Goal: Task Accomplishment & Management: Use online tool/utility

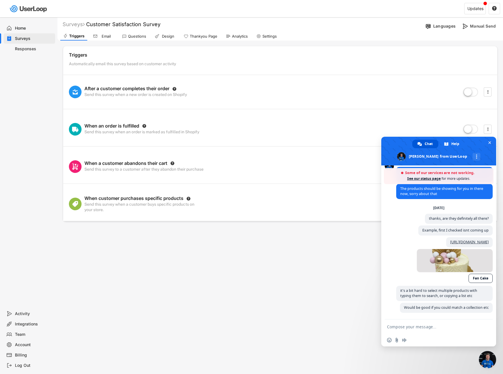
scroll to position [668, 0]
click at [424, 329] on textarea "Compose your message..." at bounding box center [432, 326] width 91 height 5
type textarea "hi there, any easy way to add all the 'cakes'"
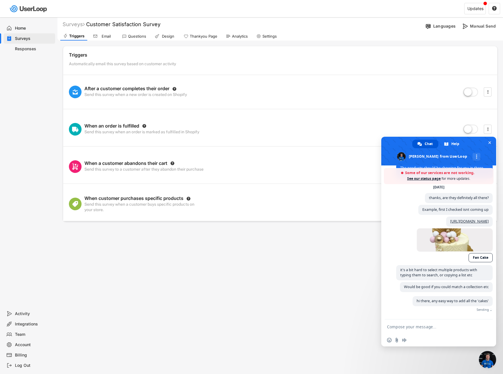
scroll to position [689, 0]
click at [103, 36] on div "Email" at bounding box center [106, 36] width 14 height 5
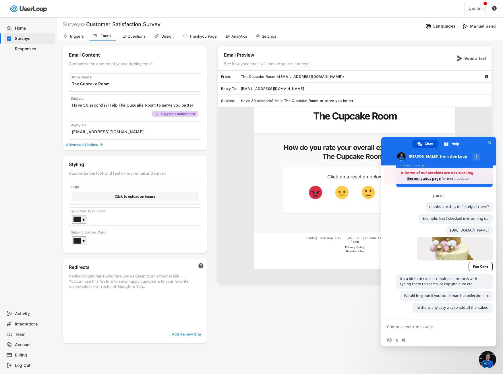
click at [485, 362] on span "Close chat" at bounding box center [487, 359] width 17 height 17
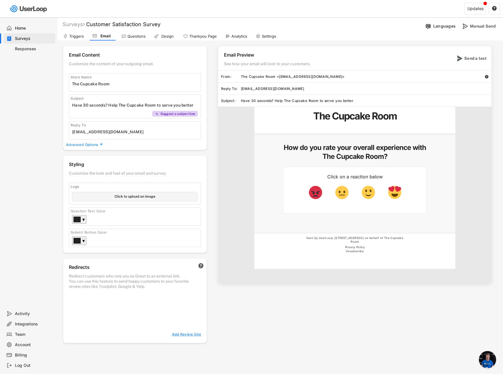
click at [127, 36] on div "Questions" at bounding box center [134, 36] width 30 height 9
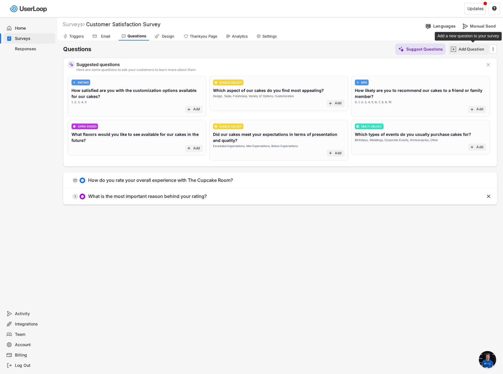
click at [474, 51] on div "Add Question" at bounding box center [473, 49] width 29 height 5
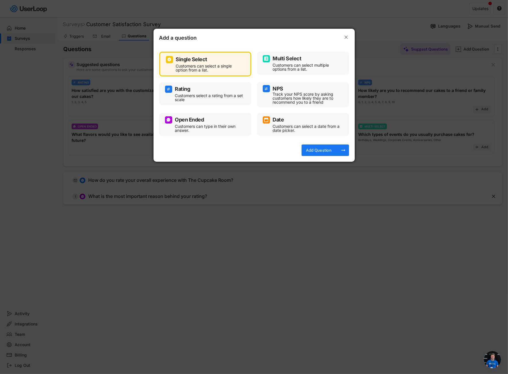
click at [212, 90] on div "Rating" at bounding box center [205, 89] width 80 height 7
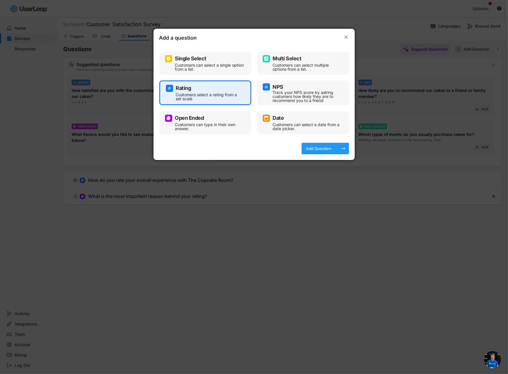
click at [337, 150] on div "Add Question arrow_right_alt" at bounding box center [324, 148] width 47 height 11
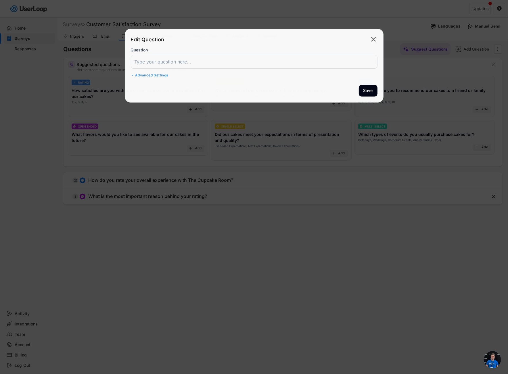
select select ""1_10""
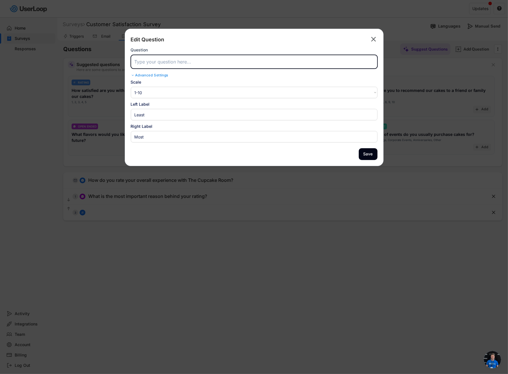
click at [156, 59] on input "input" at bounding box center [254, 62] width 246 height 14
paste input "On a scale of 1 to 5, how satisfied were you with your cake purchase? (1 being …"
type input "On a scale of 1 to 5, how satisfied were you with your cake purchase? (1 being …"
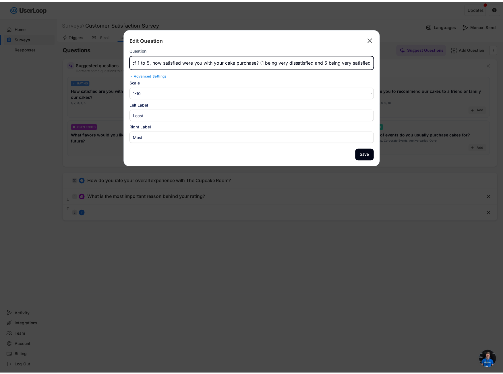
scroll to position [0, 0]
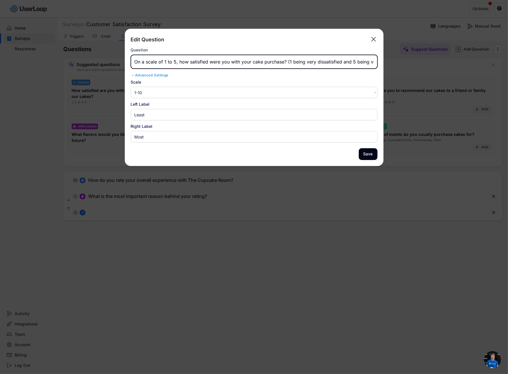
click at [155, 93] on select "1-10 10-1 1-5 5-1" at bounding box center [254, 92] width 246 height 11
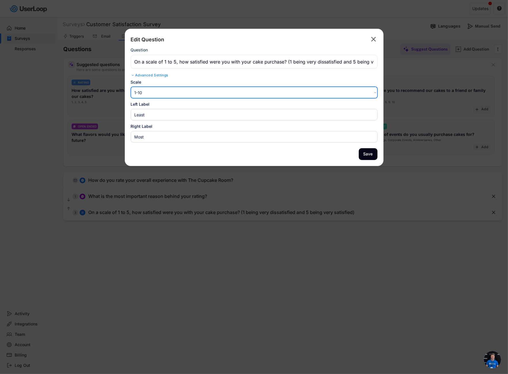
select select ""1_5""
click at [131, 87] on select "1-10 10-1 1-5 5-1" at bounding box center [254, 92] width 246 height 11
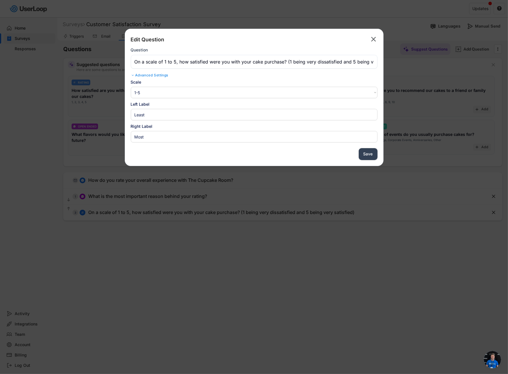
click at [366, 156] on button "Save" at bounding box center [368, 154] width 19 height 12
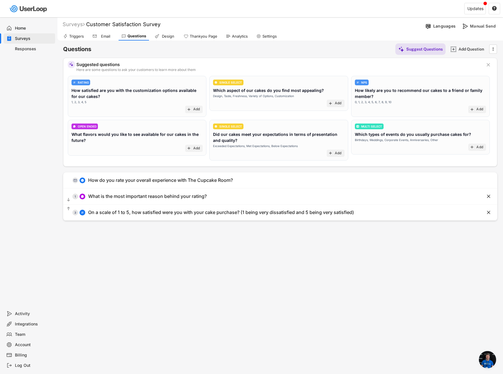
drag, startPoint x: 111, startPoint y: 97, endPoint x: 97, endPoint y: 87, distance: 16.6
click at [97, 87] on div "How satisfied are you with the customization options available for our cakes?" at bounding box center [137, 93] width 131 height 12
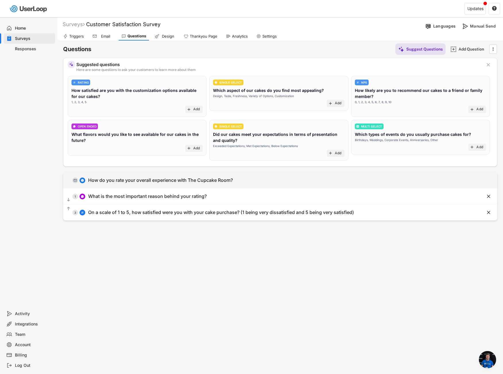
click at [226, 177] on div "How do you rate your overall experience with The Cupcake Room?" at bounding box center [160, 180] width 145 height 6
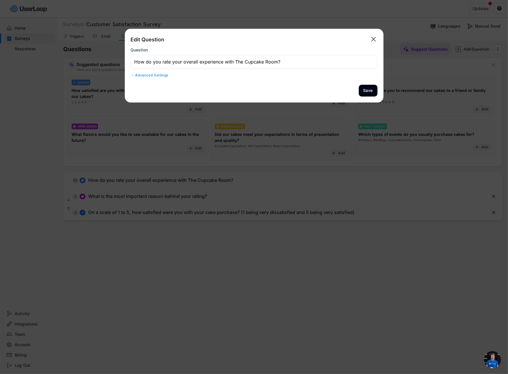
click at [375, 38] on text "" at bounding box center [373, 39] width 5 height 8
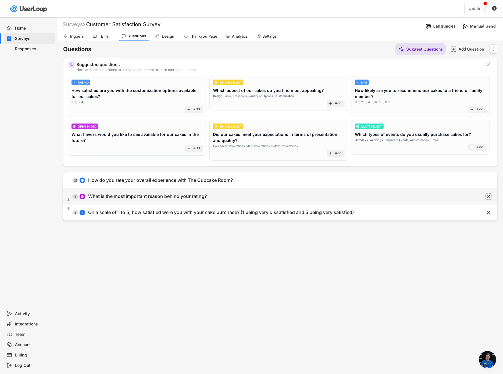
click at [491, 196] on icon "" at bounding box center [489, 197] width 6 height 6
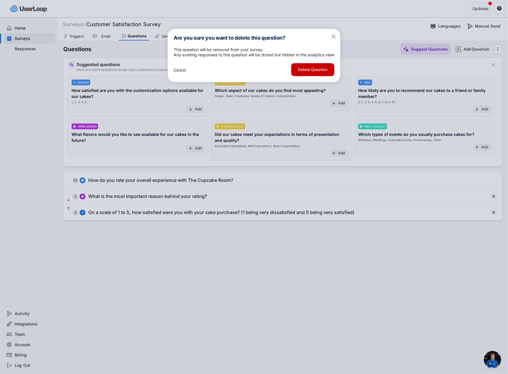
click at [319, 74] on button "Delete Question" at bounding box center [312, 69] width 43 height 13
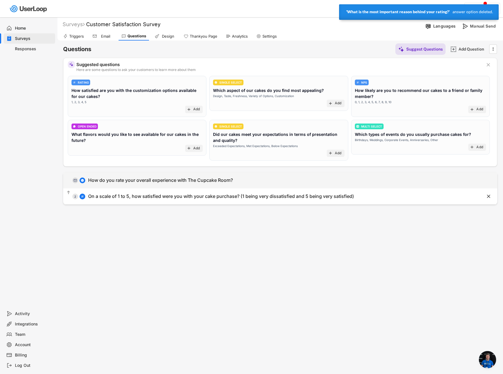
click at [86, 180] on div "  0 How do you rate your overall experience with The Cupcake Room?" at bounding box center [266, 180] width 406 height 13
type input "How do you rate your overall experience with The Cupcake Room?"
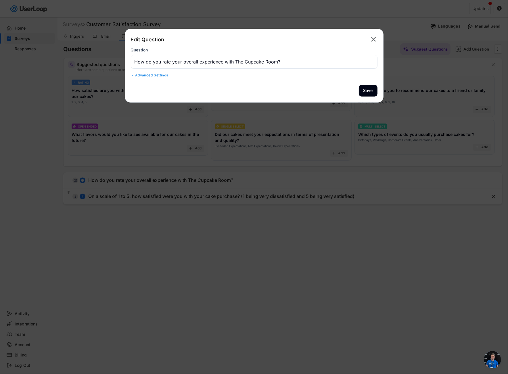
click at [171, 76] on div "Advanced Settings" at bounding box center [254, 75] width 246 height 5
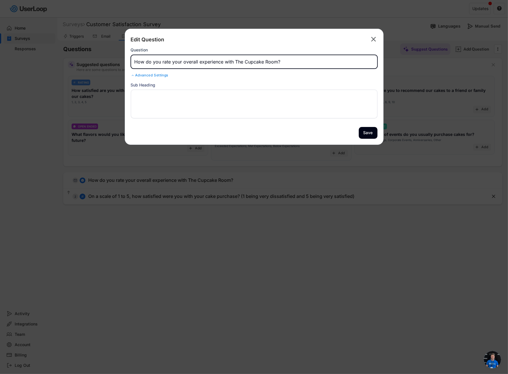
click at [222, 64] on input "input" at bounding box center [254, 62] width 246 height 14
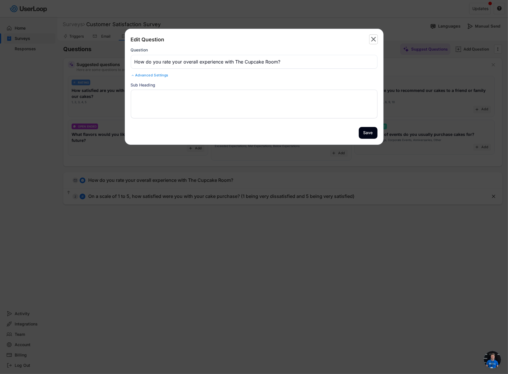
click at [374, 40] on text "" at bounding box center [373, 39] width 5 height 8
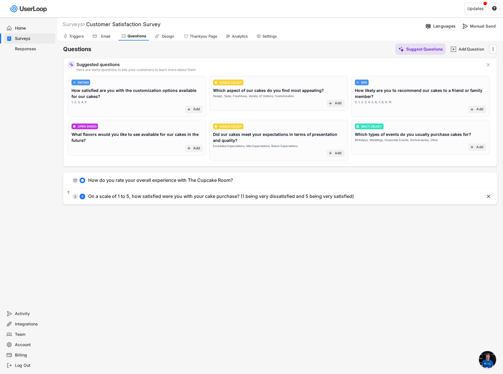
click at [113, 34] on div "Email" at bounding box center [103, 36] width 26 height 9
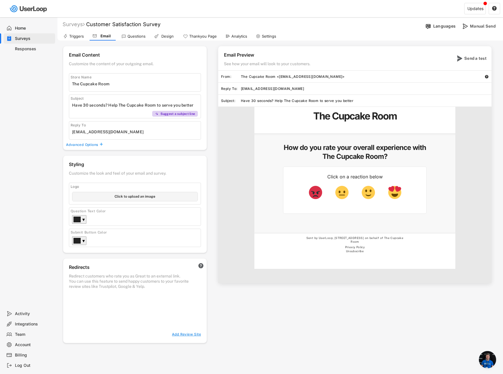
click at [128, 32] on div "Questions" at bounding box center [134, 36] width 30 height 9
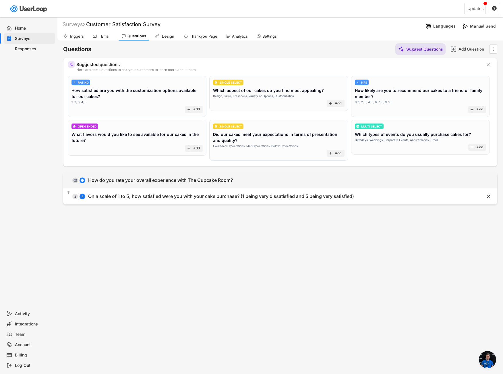
click at [114, 178] on div "How do you rate your overall experience with The Cupcake Room?" at bounding box center [160, 180] width 145 height 6
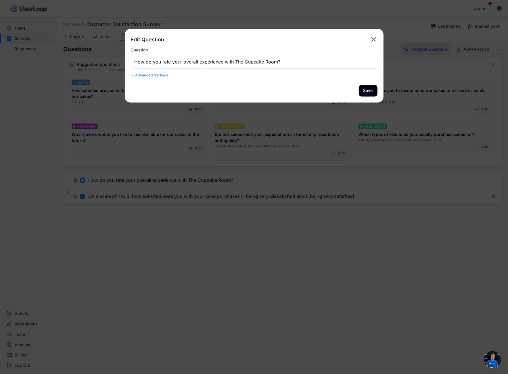
click at [151, 57] on input "input" at bounding box center [254, 62] width 246 height 14
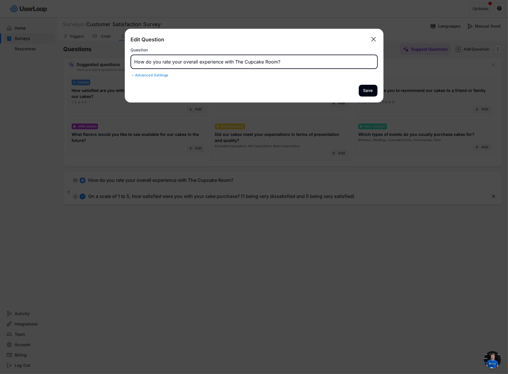
click at [151, 57] on input "input" at bounding box center [254, 62] width 246 height 14
type input "We'd love to have your feedback on your recent the recent cake you've purchased…"
click at [371, 90] on button "Save" at bounding box center [368, 91] width 19 height 12
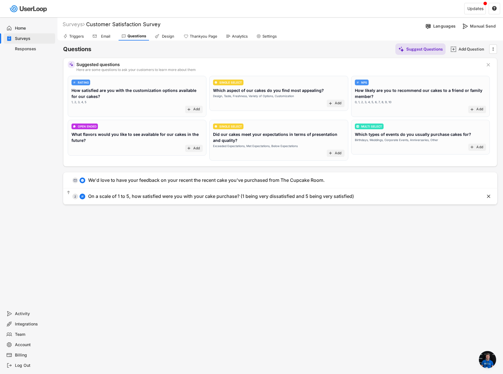
click at [107, 35] on div "Email" at bounding box center [106, 36] width 14 height 5
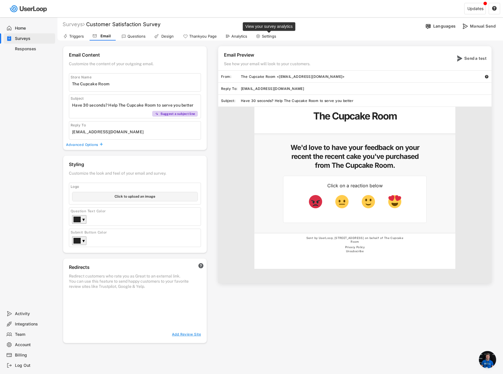
click at [265, 37] on div "Settings" at bounding box center [269, 36] width 14 height 5
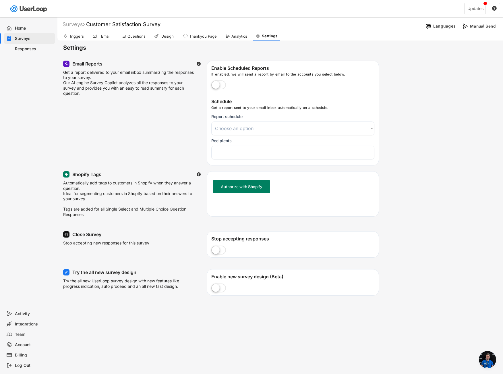
select select
click at [20, 26] on div "Home" at bounding box center [34, 28] width 38 height 5
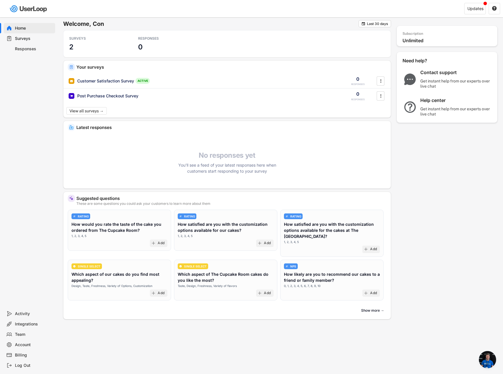
click at [33, 39] on div "Surveys" at bounding box center [34, 38] width 38 height 5
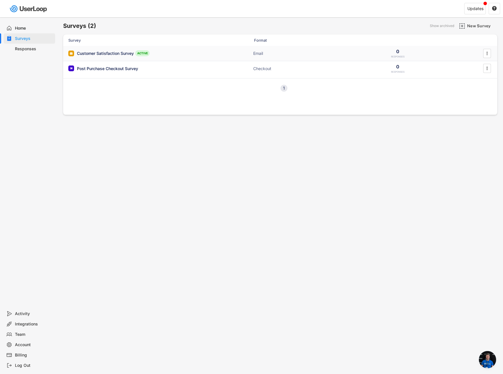
click at [98, 52] on div "Customer Satisfaction Survey" at bounding box center [105, 54] width 57 height 6
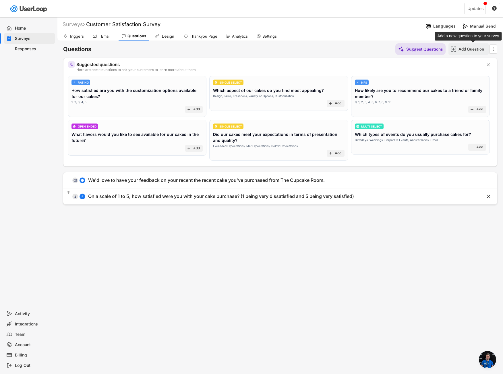
click at [470, 52] on div "Add Question" at bounding box center [473, 48] width 29 height 11
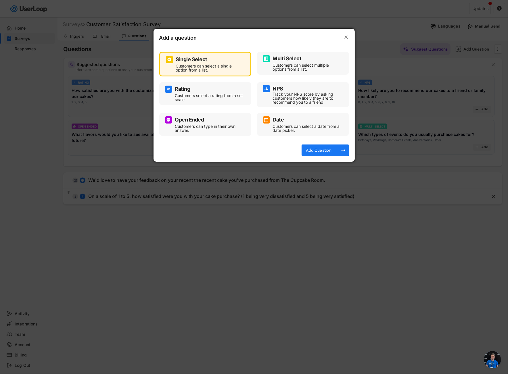
click at [208, 94] on div "Customers select a rating from a set scale" at bounding box center [209, 98] width 69 height 8
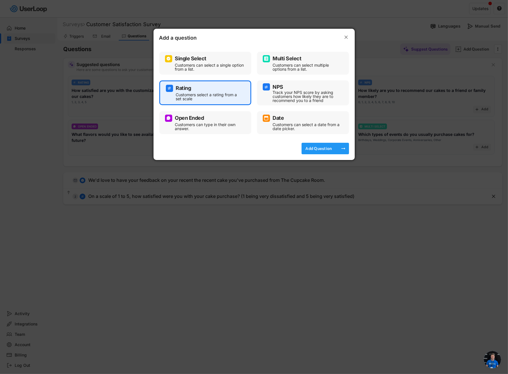
click at [317, 152] on div "Add Question" at bounding box center [318, 148] width 29 height 11
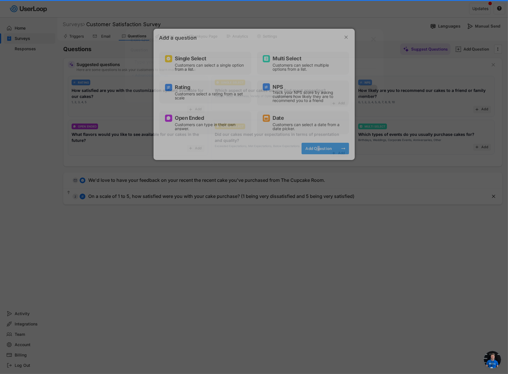
select select ""1_10""
type input "Least"
type input "Most"
click at [323, 149] on div "Add Question" at bounding box center [318, 148] width 29 height 5
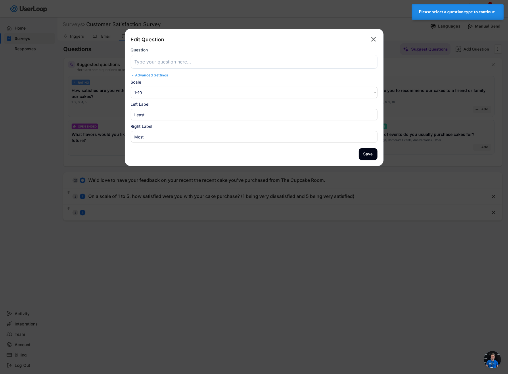
click at [163, 61] on input "input" at bounding box center [254, 62] width 246 height 14
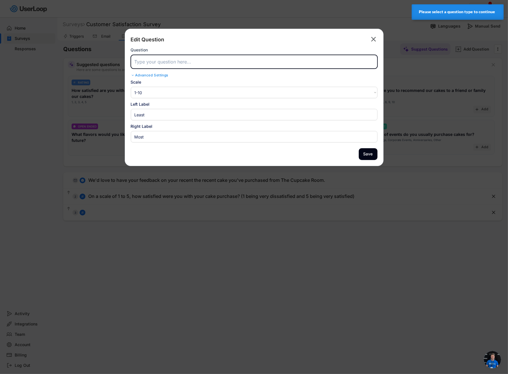
paste input "How satisfied were you with the cake's appearance and presentation? Did it meet…"
drag, startPoint x: 164, startPoint y: 63, endPoint x: 334, endPoint y: 61, distance: 169.2
click at [334, 61] on input "input" at bounding box center [254, 62] width 246 height 14
click at [354, 64] on input "input" at bounding box center [254, 62] width 246 height 14
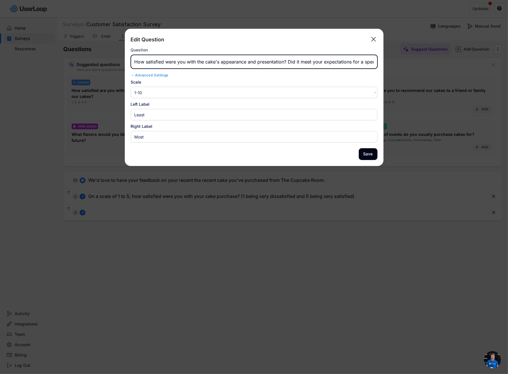
scroll to position [0, 29]
drag, startPoint x: 288, startPoint y: 60, endPoint x: 385, endPoint y: 56, distance: 97.5
click at [385, 56] on body "Welcome, Con  Last 30 days SURVEYS 2 RESPONSES 0 Your surveys Customer Satisfa…" at bounding box center [254, 187] width 508 height 374
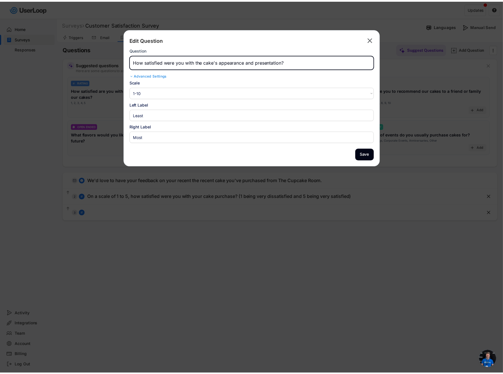
scroll to position [0, 0]
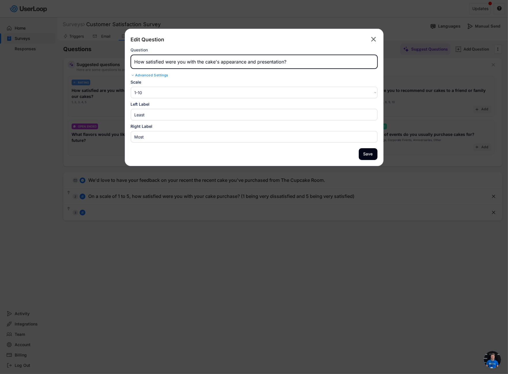
type input "How satisfied were you with the cake's appearance and presentation?"
click at [172, 95] on select "1-10 10-1 1-5 5-1" at bounding box center [254, 92] width 246 height 11
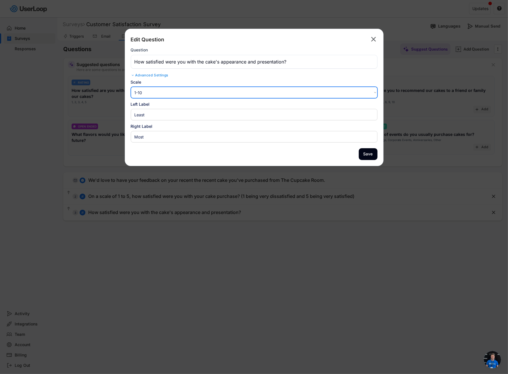
select select ""1_5""
click at [131, 87] on select "1-10 10-1 1-5 5-1" at bounding box center [254, 92] width 246 height 11
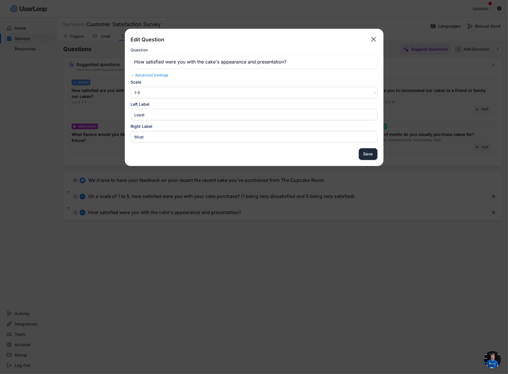
click at [364, 153] on button "Save" at bounding box center [368, 154] width 19 height 12
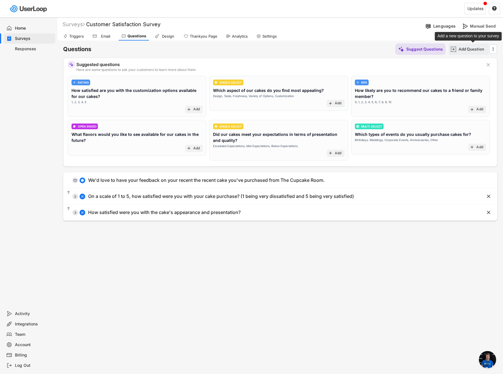
click at [466, 51] on div "Add Question" at bounding box center [473, 49] width 29 height 5
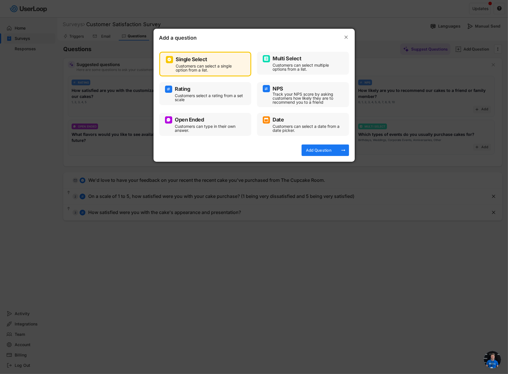
click at [203, 63] on div "Single Select Customers can select a single option from a list." at bounding box center [205, 63] width 79 height 17
click at [316, 146] on div "Add Question" at bounding box center [318, 150] width 29 height 11
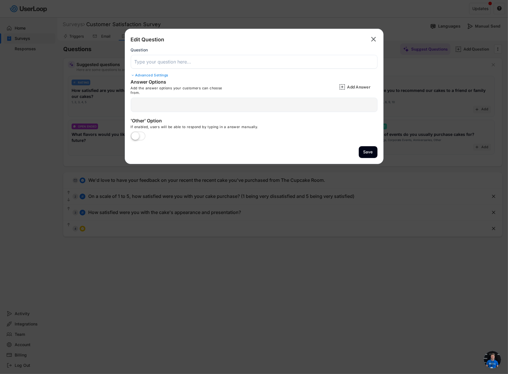
click at [170, 61] on input "input" at bounding box center [254, 62] width 246 height 14
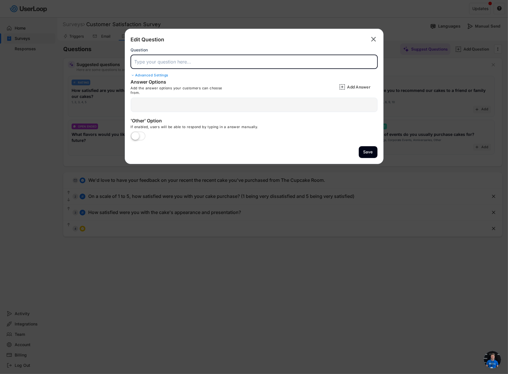
click at [373, 40] on text "" at bounding box center [373, 39] width 5 height 8
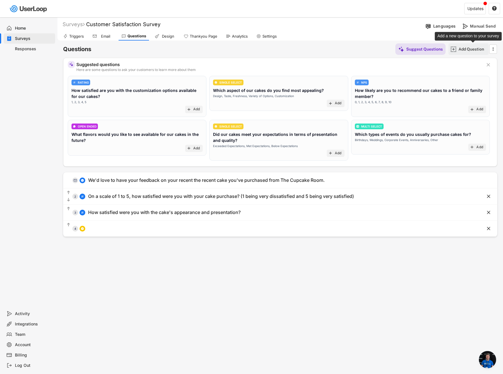
click at [464, 51] on div "Add Question" at bounding box center [473, 49] width 29 height 5
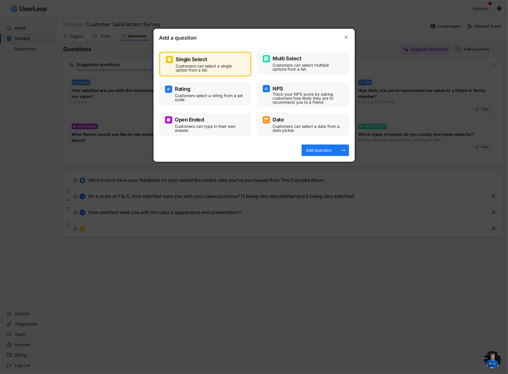
click at [201, 94] on div "Customers select a rating from a set scale" at bounding box center [209, 98] width 69 height 8
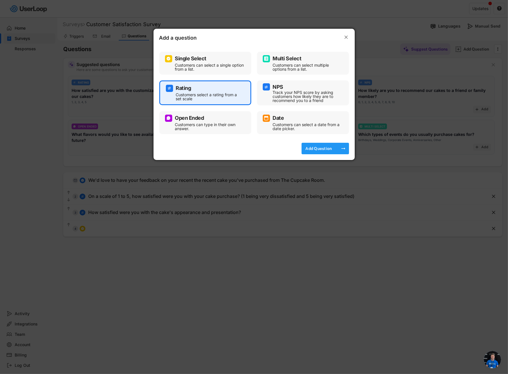
click at [330, 154] on div "Add Question" at bounding box center [318, 148] width 29 height 11
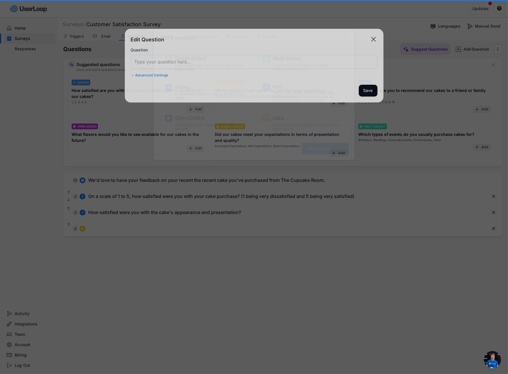
select select ""1_10""
type input "Least"
type input "Most"
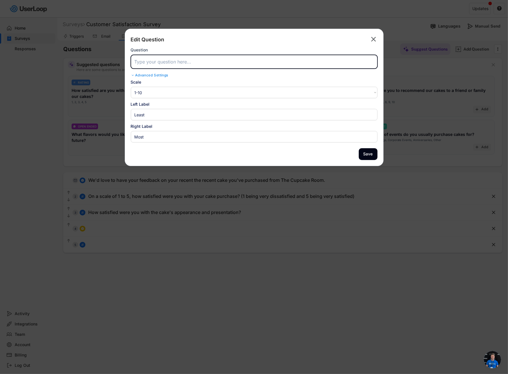
click at [195, 64] on input "input" at bounding box center [254, 62] width 246 height 14
paste input "How would you rate the taste and quality of the cake you purchased?"
type input "How would you rate the taste and quality of the cake you purchased?"
click at [145, 92] on select "1-10 10-1 1-5 5-1" at bounding box center [254, 92] width 246 height 11
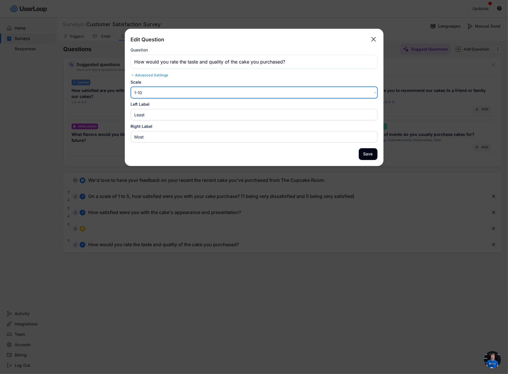
select select ""1_5""
click at [131, 87] on select "1-10 10-1 1-5 5-1" at bounding box center [254, 92] width 246 height 11
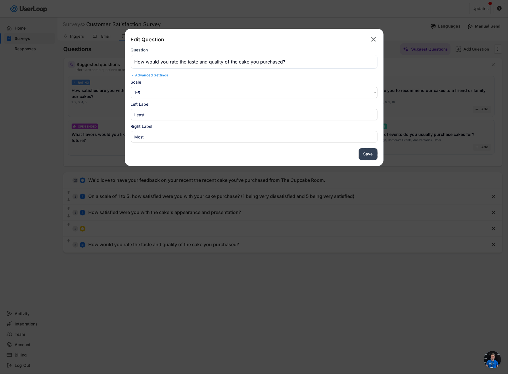
click at [366, 153] on button "Save" at bounding box center [368, 154] width 19 height 12
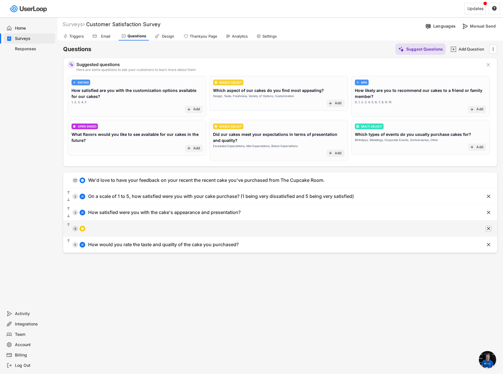
click at [490, 230] on text "" at bounding box center [488, 229] width 3 height 6
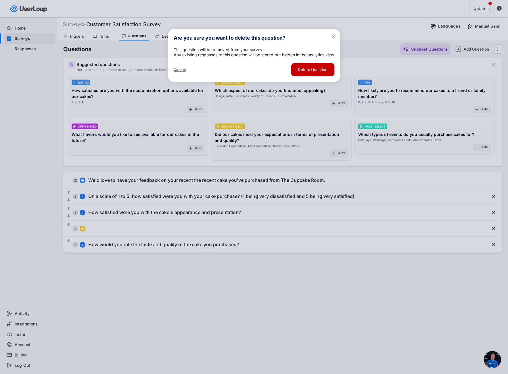
click at [304, 76] on button "Delete Question" at bounding box center [312, 69] width 43 height 13
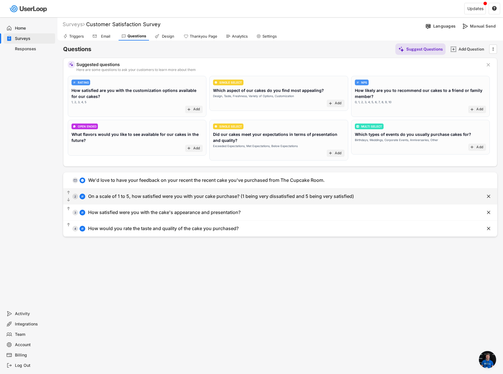
click at [127, 199] on div "On a scale of 1 to 5, how satisfied were you with your cake purchase? (1 being …" at bounding box center [221, 196] width 266 height 6
type input "On a scale of 1 to 5, how satisfied were you with your cake purchase? (1 being …"
select select ""1_5""
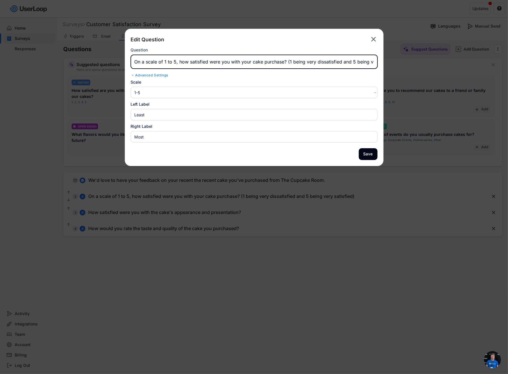
drag, startPoint x: 135, startPoint y: 62, endPoint x: 180, endPoint y: 64, distance: 44.9
click at [180, 64] on input "input" at bounding box center [254, 62] width 246 height 14
drag, startPoint x: 357, startPoint y: 62, endPoint x: 242, endPoint y: 64, distance: 114.9
click at [242, 64] on input "input" at bounding box center [254, 62] width 246 height 14
type input "How satisfied were you with your cake purchase?"
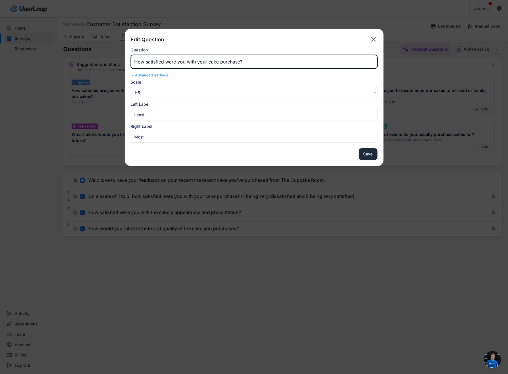
click at [376, 157] on button "Save" at bounding box center [368, 154] width 19 height 12
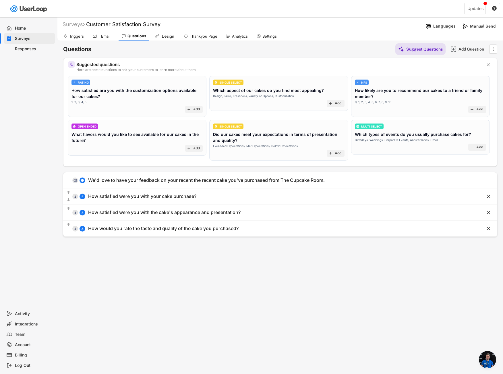
click at [471, 51] on div "Add Question" at bounding box center [473, 49] width 29 height 5
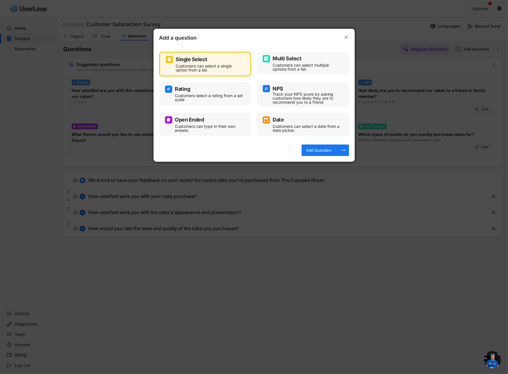
click at [215, 96] on div "Customers select a rating from a set scale" at bounding box center [209, 98] width 69 height 8
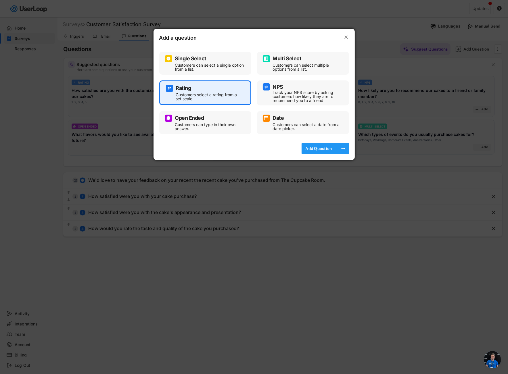
click at [332, 149] on div "Add Question" at bounding box center [318, 148] width 29 height 5
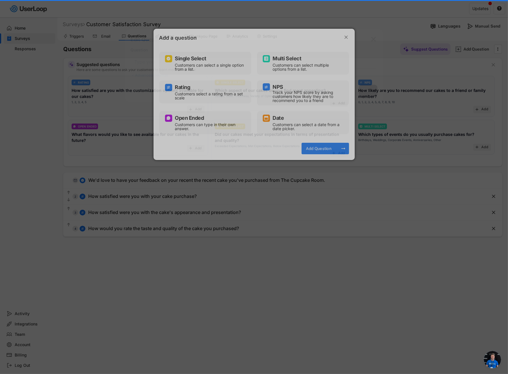
select select ""1_10""
type input "Least"
type input "Most"
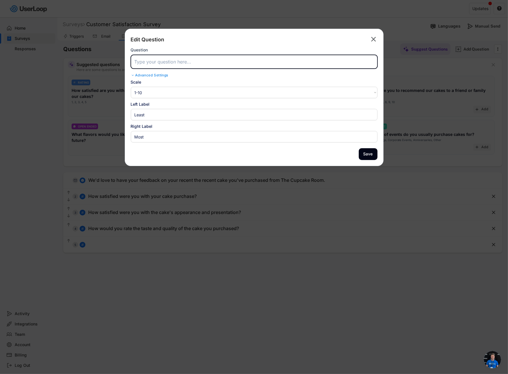
click at [167, 65] on input "input" at bounding box center [254, 62] width 246 height 14
paste input "How easy was it to order/pick up your cake from our store?"
type input "How easy was it to order/pick up your cake from our store?"
click at [142, 113] on input "input" at bounding box center [254, 114] width 246 height 11
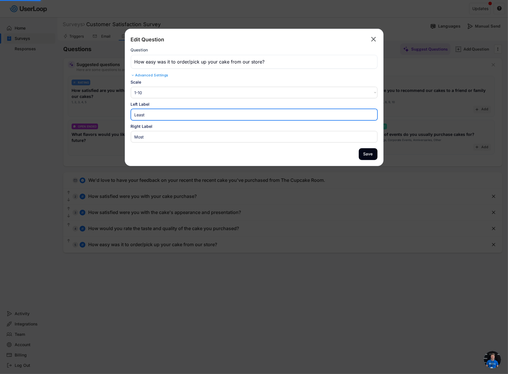
click at [142, 113] on input "input" at bounding box center [254, 114] width 246 height 11
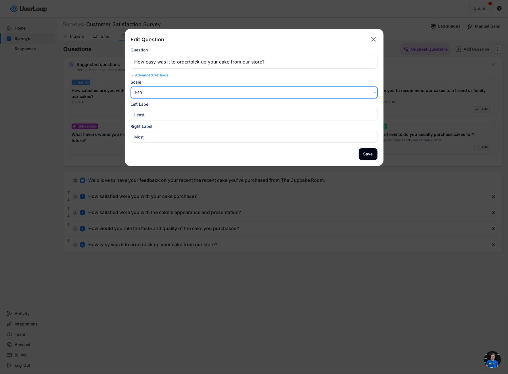
click at [170, 95] on select "1-10 10-1 1-5 5-1" at bounding box center [254, 92] width 246 height 11
select select ""1_5""
click at [131, 87] on select "1-10 10-1 1-5 5-1" at bounding box center [254, 92] width 246 height 11
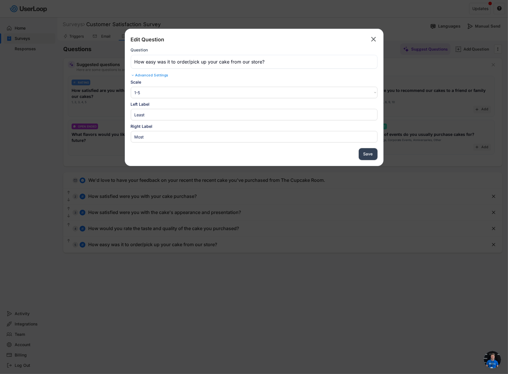
click at [372, 155] on button "Save" at bounding box center [368, 154] width 19 height 12
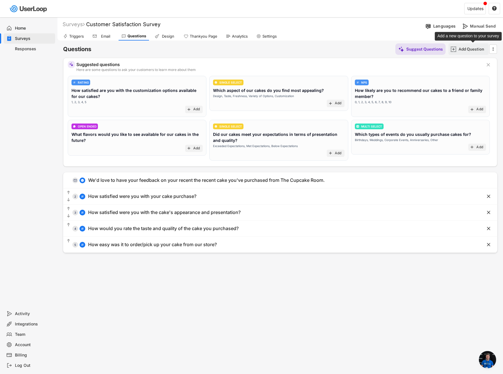
click at [471, 50] on div "Add Question" at bounding box center [473, 49] width 29 height 5
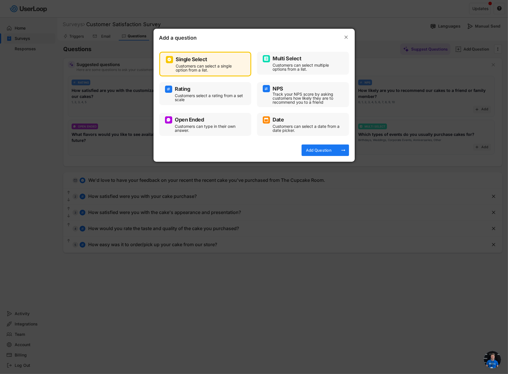
click at [282, 97] on div "Track your NPS score by asking customers how likely they are to recommend you t…" at bounding box center [307, 98] width 69 height 12
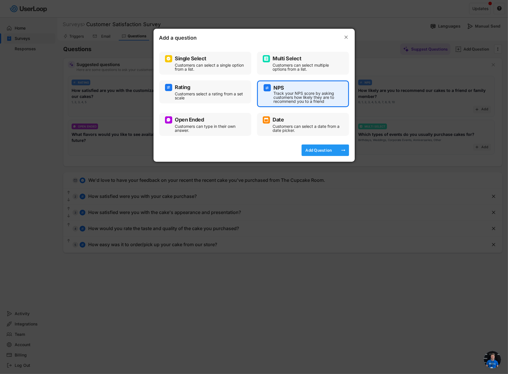
click at [331, 149] on div "Add Question" at bounding box center [318, 150] width 29 height 5
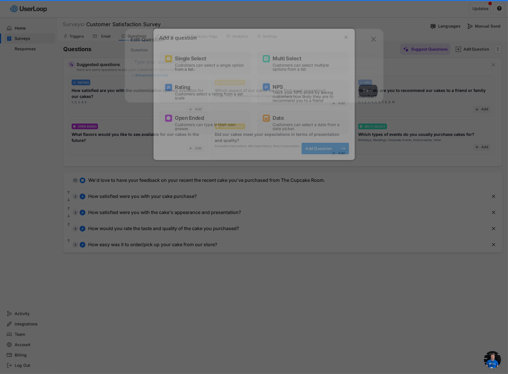
type input "How likely are you to recommend us to your friends and family?"
type input "Not Likely"
type input "Very Likely"
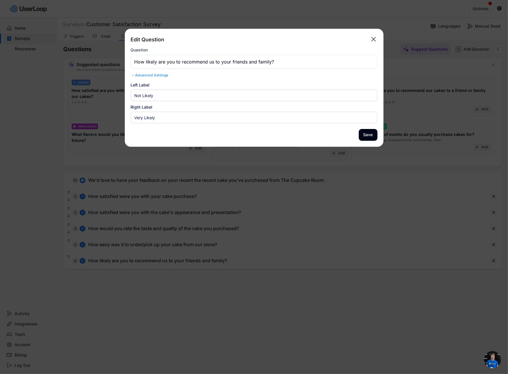
click at [157, 57] on input "input" at bounding box center [254, 62] width 246 height 14
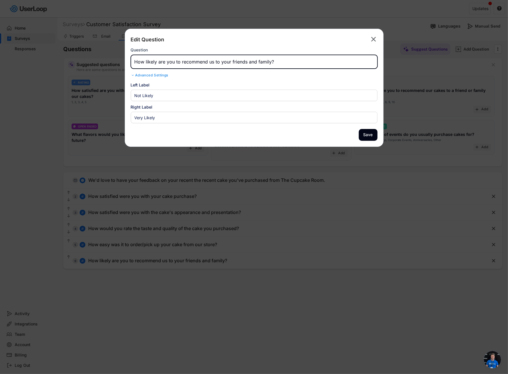
click at [157, 57] on input "input" at bounding box center [254, 62] width 246 height 14
paste input "How likely are you to recommend our store to friends and family based on your e…"
click at [210, 61] on input "input" at bounding box center [254, 62] width 246 height 14
drag, startPoint x: 209, startPoint y: 61, endPoint x: 228, endPoint y: 61, distance: 18.7
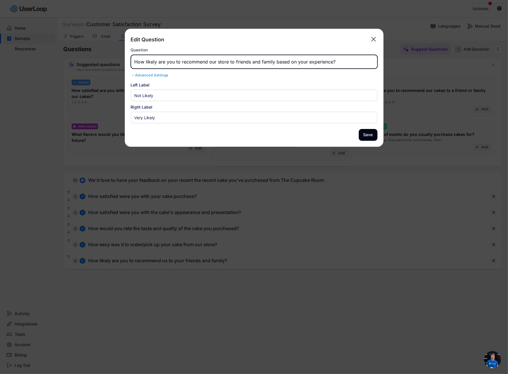
click at [228, 61] on input "input" at bounding box center [254, 62] width 246 height 14
click at [210, 61] on input "input" at bounding box center [254, 62] width 246 height 14
drag, startPoint x: 210, startPoint y: 61, endPoint x: 221, endPoint y: 62, distance: 11.9
click at [221, 62] on input "input" at bounding box center [254, 62] width 246 height 14
type input "How likely are you to recommend The Cupcake Room to friends and family based on…"
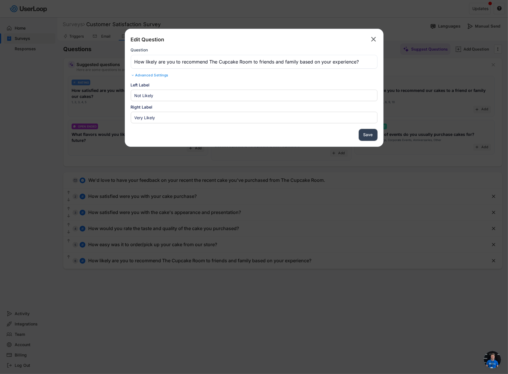
click at [372, 137] on button "Save" at bounding box center [368, 135] width 19 height 12
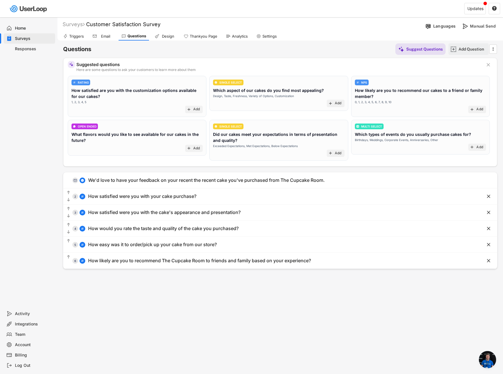
click at [474, 51] on div "Add Question" at bounding box center [473, 49] width 29 height 5
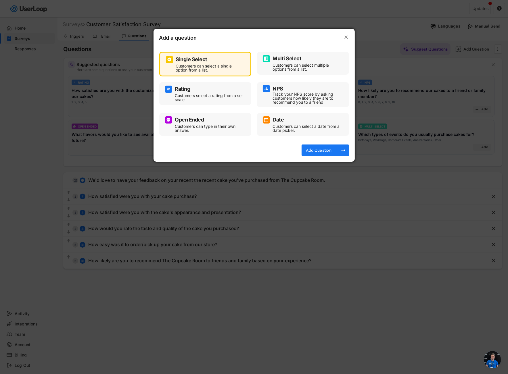
click at [222, 121] on div "Open Ended" at bounding box center [205, 119] width 80 height 7
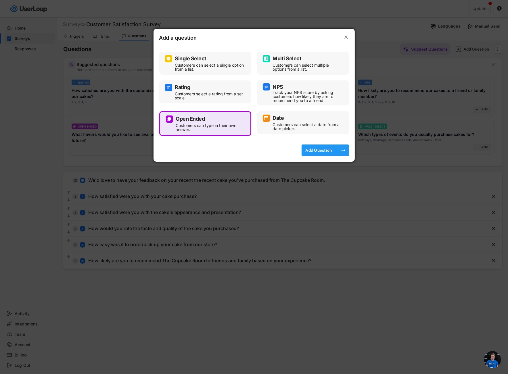
click at [318, 149] on div "Add Question" at bounding box center [318, 150] width 29 height 5
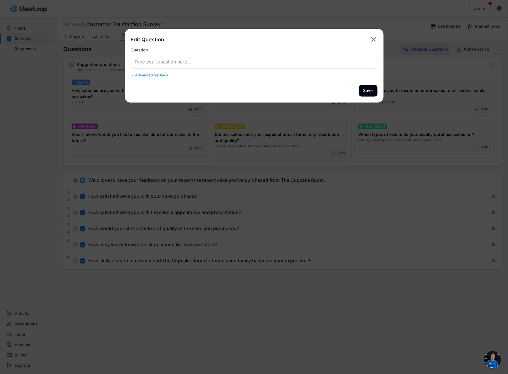
click at [217, 65] on input "input" at bounding box center [254, 62] width 246 height 14
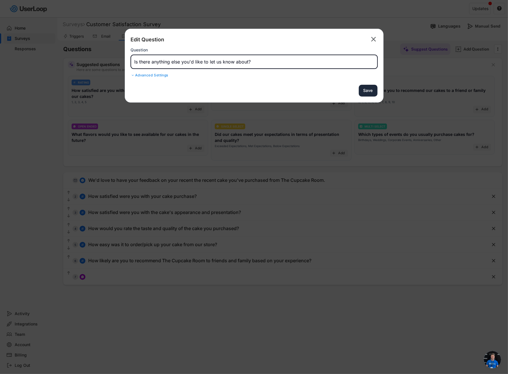
type input "Is there anything else you'd like to let us know about?"
click at [373, 88] on button "Save" at bounding box center [368, 91] width 19 height 12
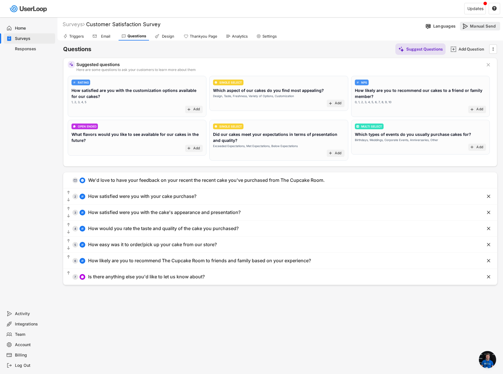
click at [481, 27] on div "Manual Send" at bounding box center [484, 26] width 29 height 5
select select ""all_customers""
select select ""30_days""
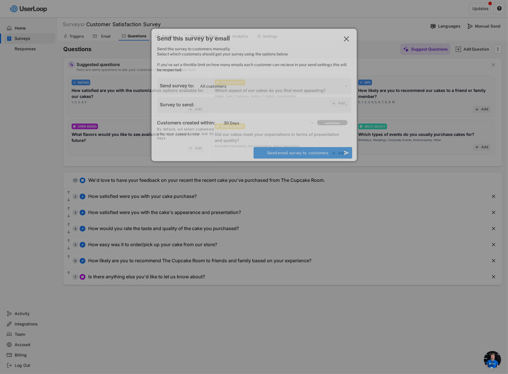
select select ""1348695171700984260__LOOKUP__1758026618451x543193250878281300""
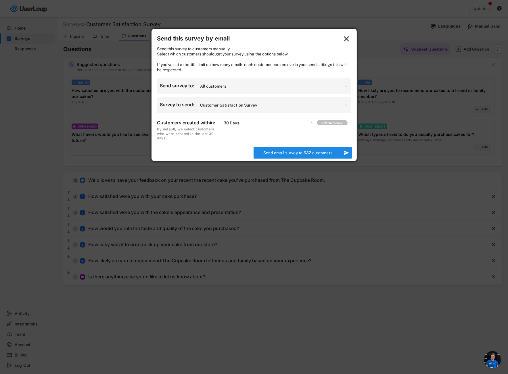
click at [221, 86] on div "Send survey to: Which customers should we send your email survey to? All custom…" at bounding box center [254, 86] width 194 height 16
click at [226, 91] on select "Which customers should we send your email survey to? All customers Customers wh…" at bounding box center [273, 86] width 149 height 9
select select ""upload_a_custom_list""
click at [199, 87] on select "Which customers should we send your email survey to? All customers Customers wh…" at bounding box center [273, 86] width 149 height 9
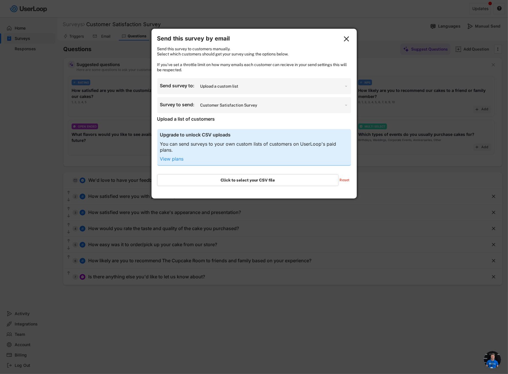
click at [214, 182] on input "file" at bounding box center [247, 180] width 180 height 11
click at [259, 88] on select "Which customers should we send your email survey to? All customers Customers wh…" at bounding box center [273, 86] width 149 height 9
click at [344, 39] on text "" at bounding box center [346, 38] width 5 height 9
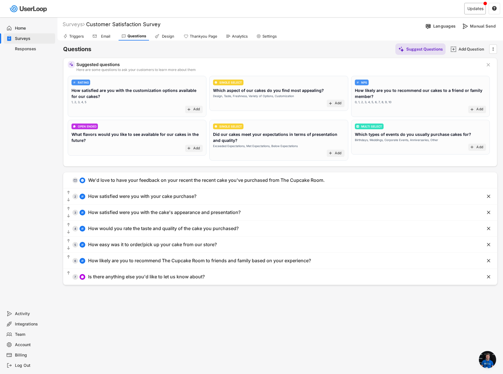
click at [475, 7] on div "Updates" at bounding box center [476, 9] width 16 height 4
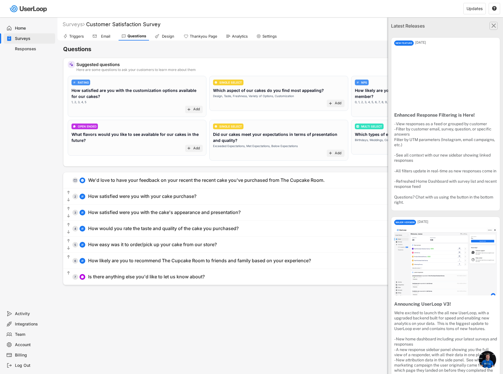
click at [492, 22] on text "" at bounding box center [494, 25] width 5 height 7
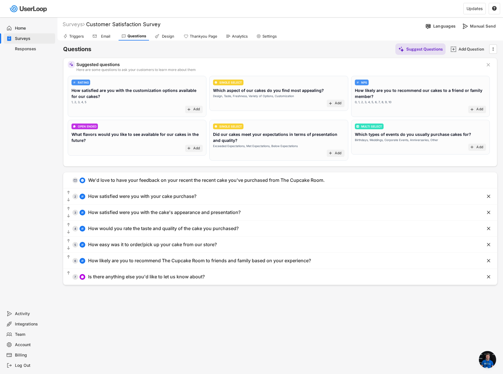
click at [106, 37] on div "Email" at bounding box center [106, 36] width 14 height 5
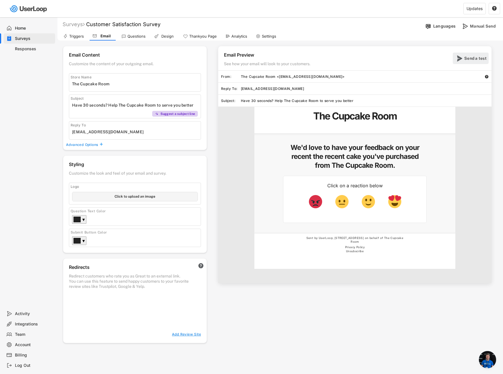
click at [471, 59] on div "Send a test" at bounding box center [476, 58] width 23 height 5
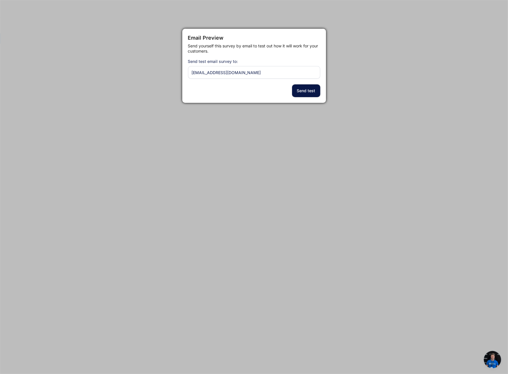
click at [311, 90] on button "Send test" at bounding box center [306, 90] width 28 height 13
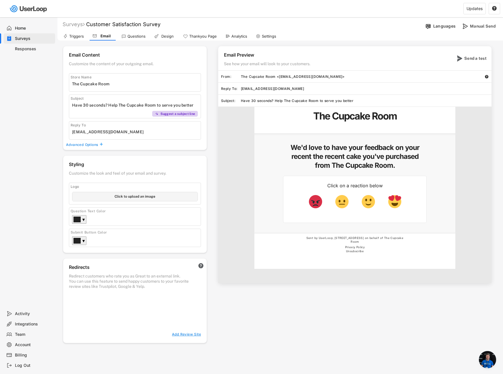
click at [127, 37] on div "Questions" at bounding box center [134, 36] width 30 height 9
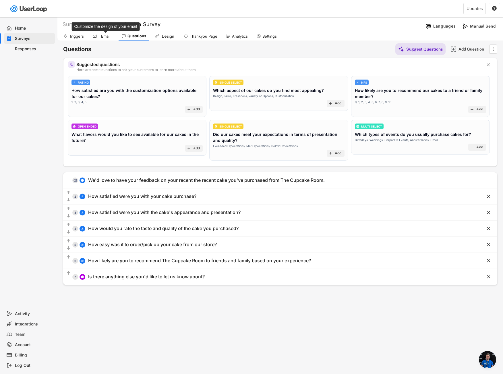
click at [100, 35] on div "Email" at bounding box center [106, 36] width 14 height 5
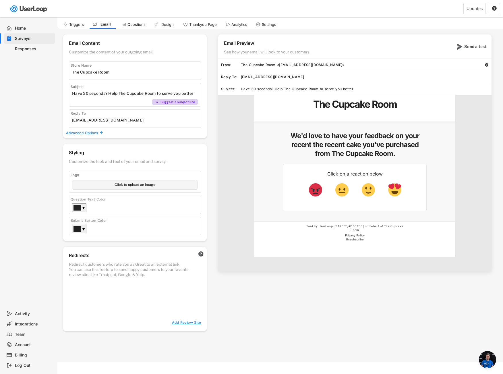
scroll to position [17, 0]
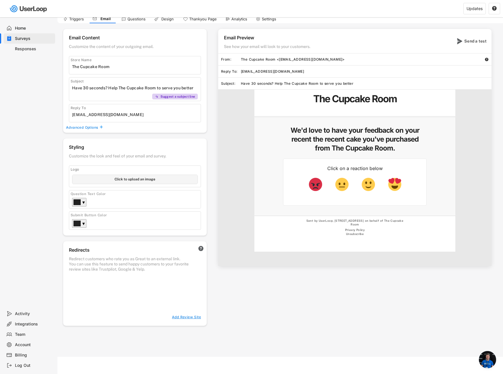
click at [140, 177] on input "file" at bounding box center [134, 179] width 125 height 9
type input "C:\fakepath\The-CupCake-Room-Logo-1.png"
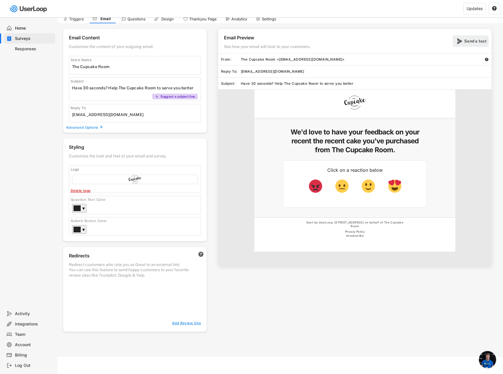
click at [477, 37] on div "Send a test" at bounding box center [476, 40] width 23 height 11
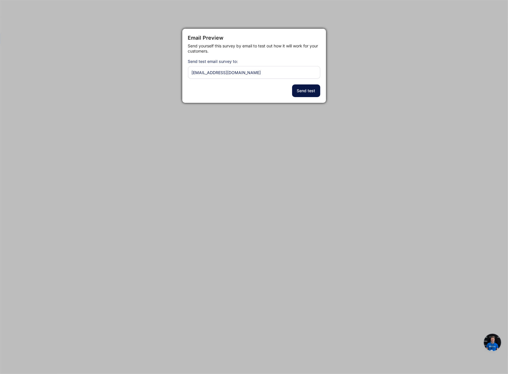
click at [296, 96] on button "Send test" at bounding box center [306, 90] width 28 height 13
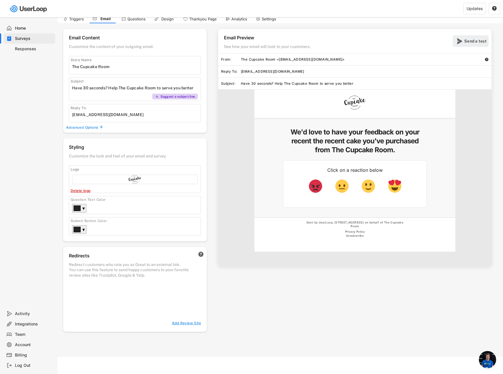
click at [476, 38] on div "Send a test" at bounding box center [476, 40] width 23 height 5
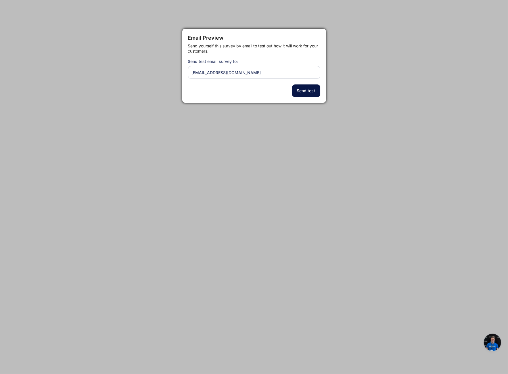
click at [296, 92] on button "Send test" at bounding box center [306, 90] width 28 height 13
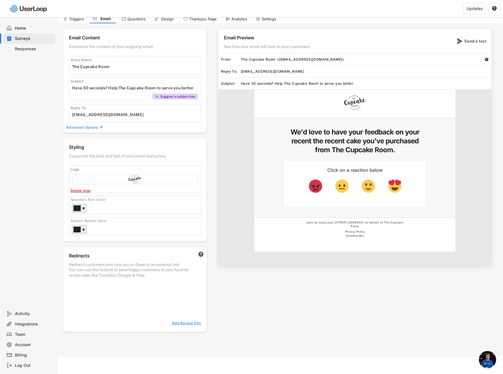
click at [489, 364] on span "Open chat" at bounding box center [487, 359] width 17 height 17
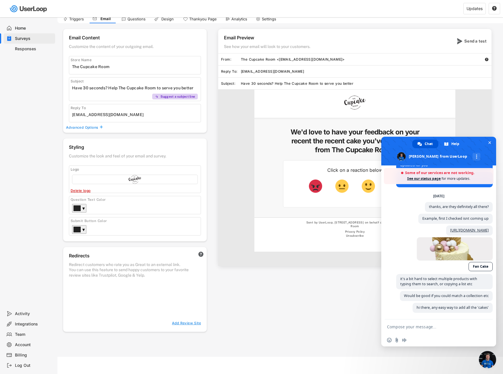
click at [489, 364] on span "Close chat" at bounding box center [487, 359] width 17 height 17
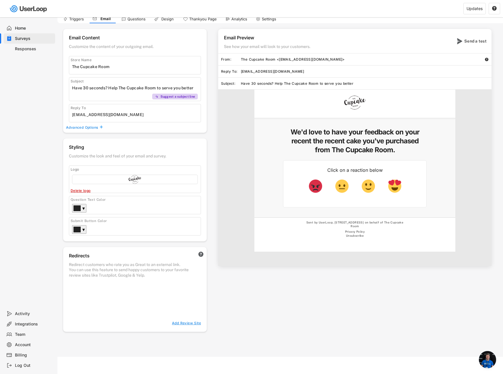
click at [486, 364] on span "Open chat" at bounding box center [487, 359] width 17 height 17
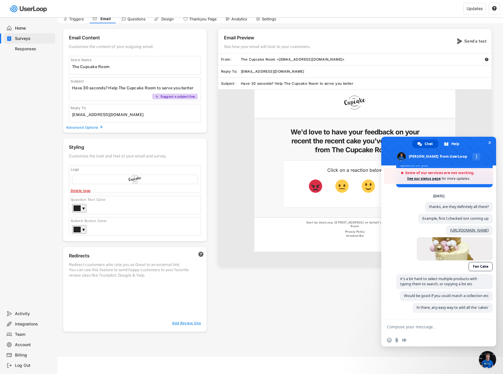
click at [433, 330] on form at bounding box center [432, 327] width 91 height 16
click at [419, 321] on form at bounding box center [432, 327] width 91 height 16
click at [421, 325] on textarea "Compose your message..." at bounding box center [432, 326] width 91 height 5
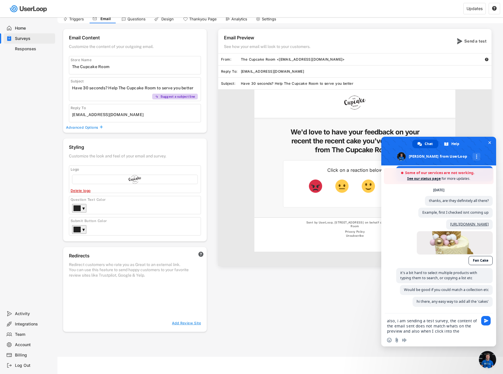
scroll to position [689, 0]
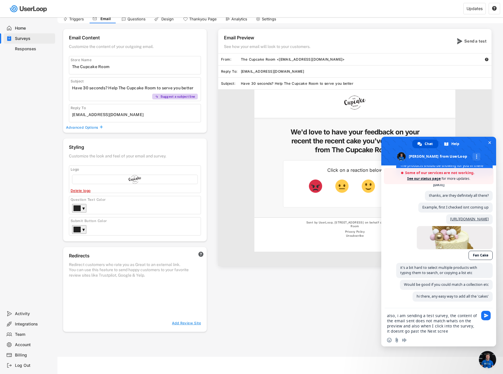
type textarea "also, i am sending a test survey, the content of the email sent does not match …"
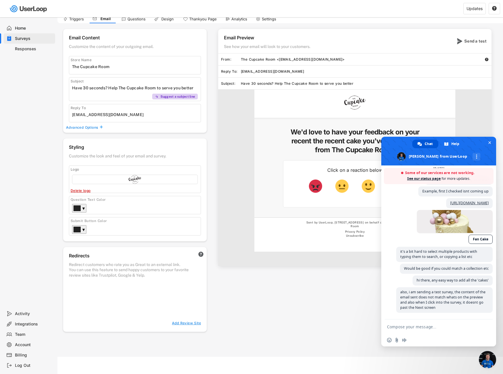
scroll to position [708, 0]
click at [424, 324] on textarea "Compose your message..." at bounding box center [432, 326] width 91 height 5
click at [404, 327] on textarea "Compose your message..." at bounding box center [432, 326] width 91 height 5
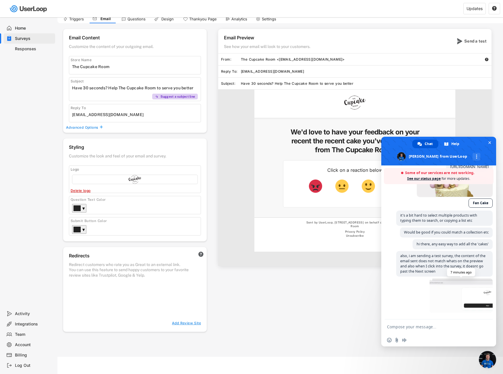
scroll to position [745, 0]
click at [184, 357] on html "Welcome, Con  Last 30 days SURVEYS 2 RESPONSES 0 Your surveys Customer Satisfa…" at bounding box center [251, 170] width 503 height 374
click at [92, 357] on html "Welcome, Con  Last 30 days SURVEYS 2 RESPONSES 0 Your surveys Customer Satisfa…" at bounding box center [251, 170] width 503 height 374
click at [104, 357] on html "Welcome, Con  Last 30 days SURVEYS 2 RESPONSES 0 Your surveys Customer Satisfa…" at bounding box center [251, 170] width 503 height 374
click at [22, 250] on div "Home Surveys Responses" at bounding box center [28, 162] width 57 height 291
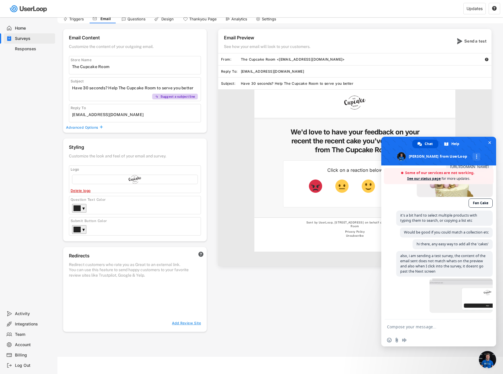
click at [143, 357] on html "Welcome, Con  Last 30 days SURVEYS 2 RESPONSES 0 Your surveys Customer Satisfa…" at bounding box center [251, 170] width 503 height 374
click at [141, 357] on html "Welcome, Con  Last 30 days SURVEYS 2 RESPONSES 0 Your surveys Customer Satisfa…" at bounding box center [251, 170] width 503 height 374
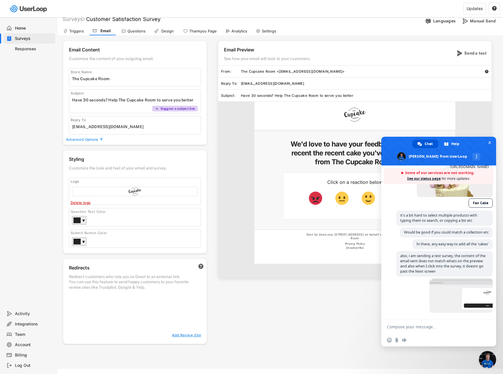
scroll to position [0, 0]
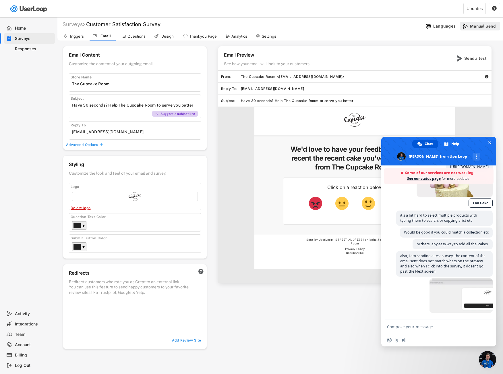
click at [491, 25] on div "Manual Send" at bounding box center [484, 26] width 29 height 5
select select ""all_customers""
select select ""1348695171700984260__LOOKUP__1758026618451x543193250878281300""
select select ""30_days""
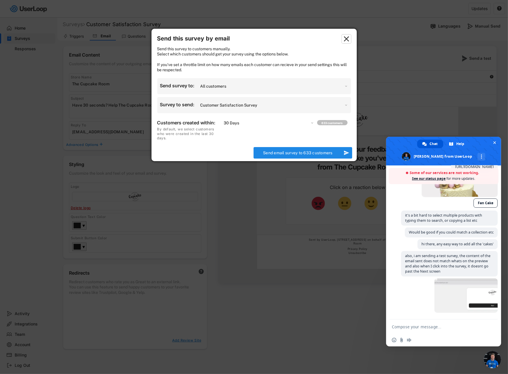
click at [342, 38] on icon "" at bounding box center [346, 38] width 9 height 9
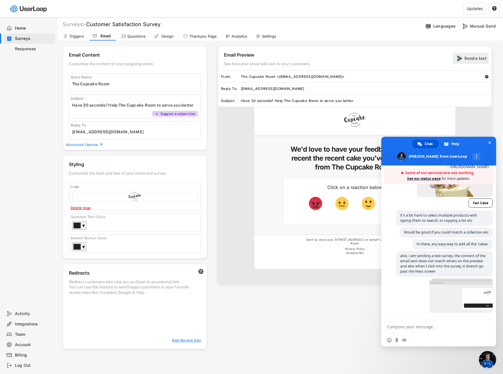
click at [467, 56] on div "Send a test" at bounding box center [476, 58] width 23 height 5
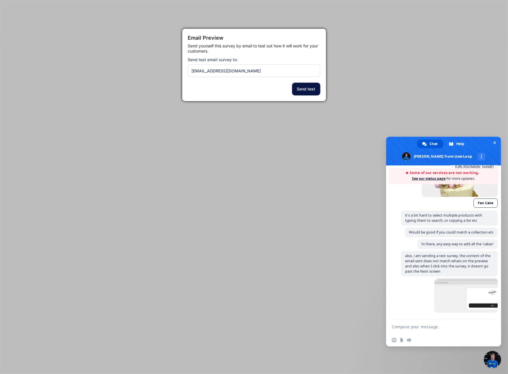
click at [312, 89] on button "Send test" at bounding box center [306, 89] width 28 height 13
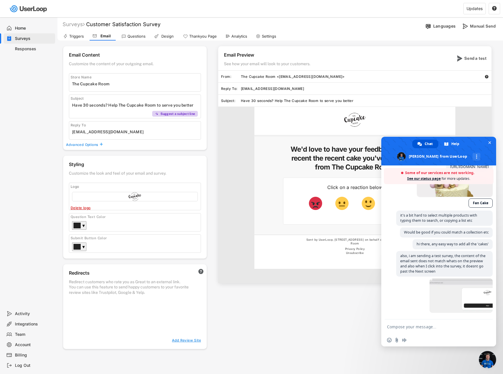
click at [14, 70] on div "Home Surveys Responses" at bounding box center [28, 162] width 57 height 291
